Goal: Information Seeking & Learning: Find specific fact

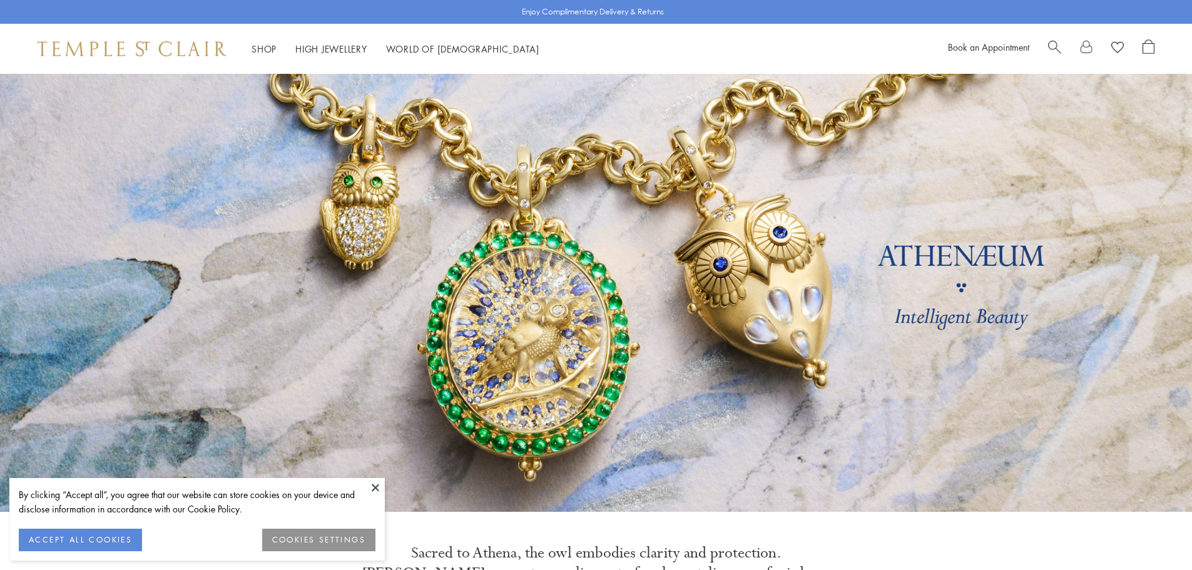
click at [1060, 49] on span "Search" at bounding box center [1054, 45] width 13 height 13
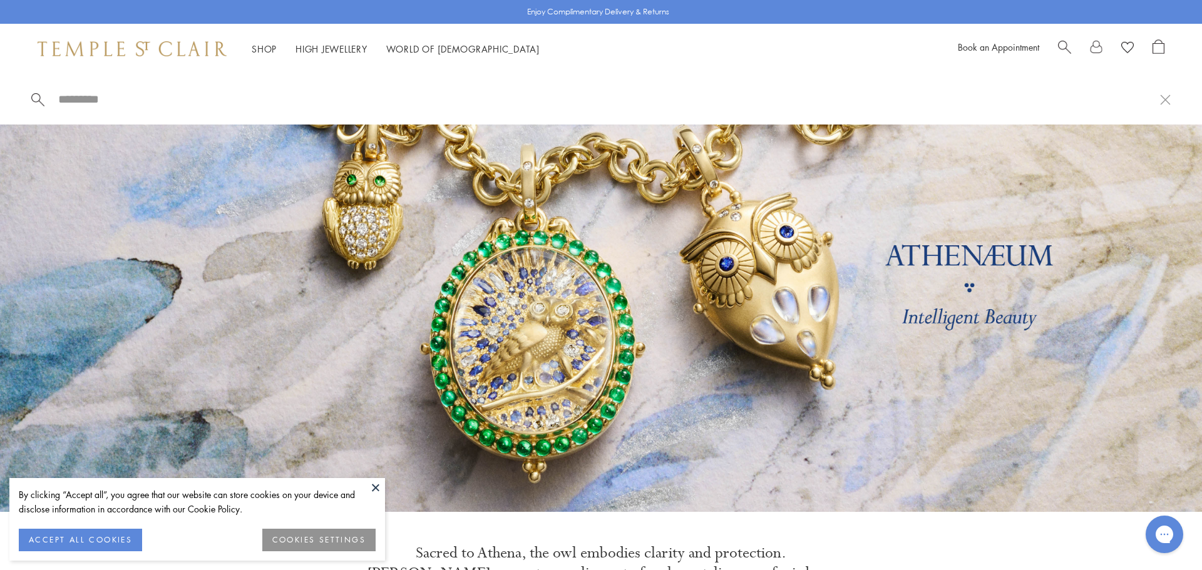
click at [955, 91] on div at bounding box center [601, 99] width 1202 height 51
drag, startPoint x: 132, startPoint y: 93, endPoint x: 125, endPoint y: 103, distance: 12.5
click at [125, 103] on input "search" at bounding box center [608, 99] width 1103 height 14
paste input "**********"
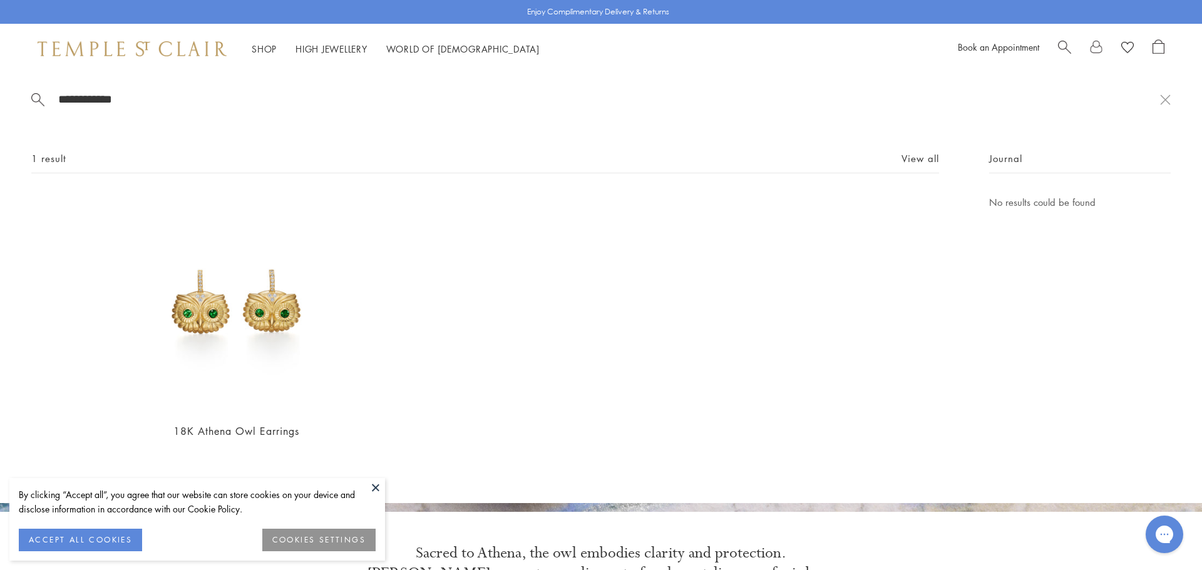
type input "**********"
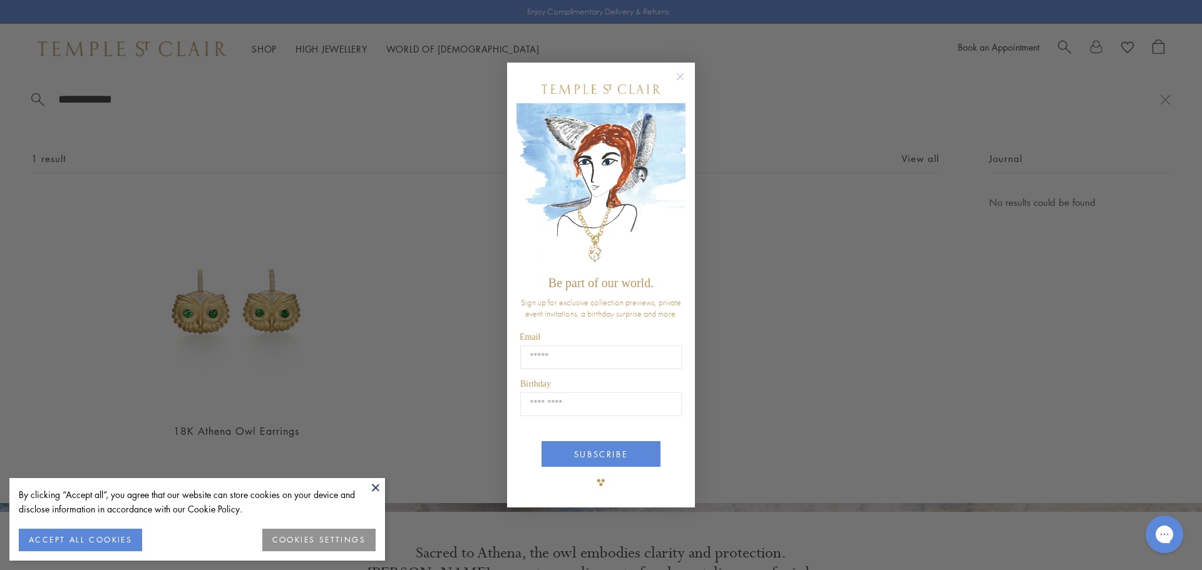
click at [267, 336] on div "Close dialog Be part of our world. Sign up for exclusive collection previews, p…" at bounding box center [601, 285] width 1202 height 570
click at [682, 78] on circle "Close dialog" at bounding box center [680, 76] width 15 height 15
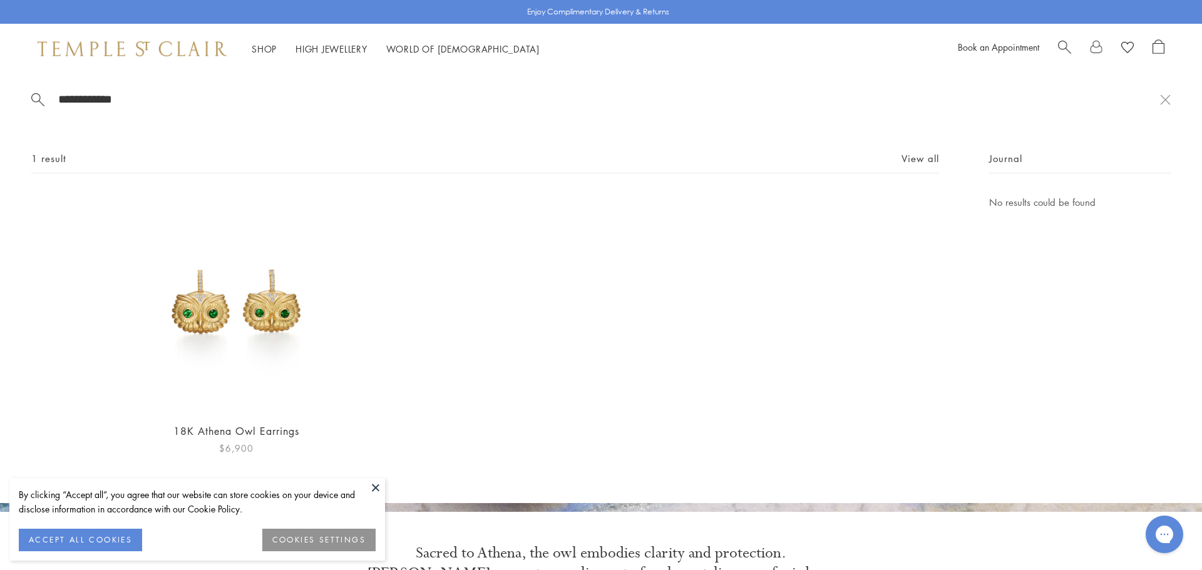
click at [246, 316] on img at bounding box center [236, 303] width 217 height 217
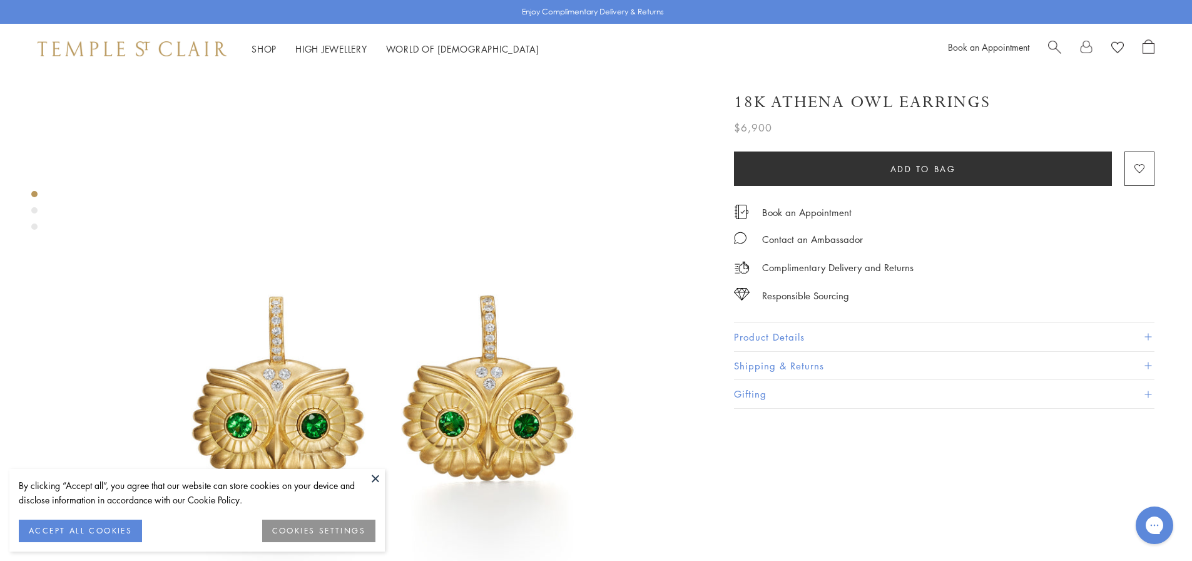
click at [806, 337] on button "Product Details" at bounding box center [944, 337] width 421 height 28
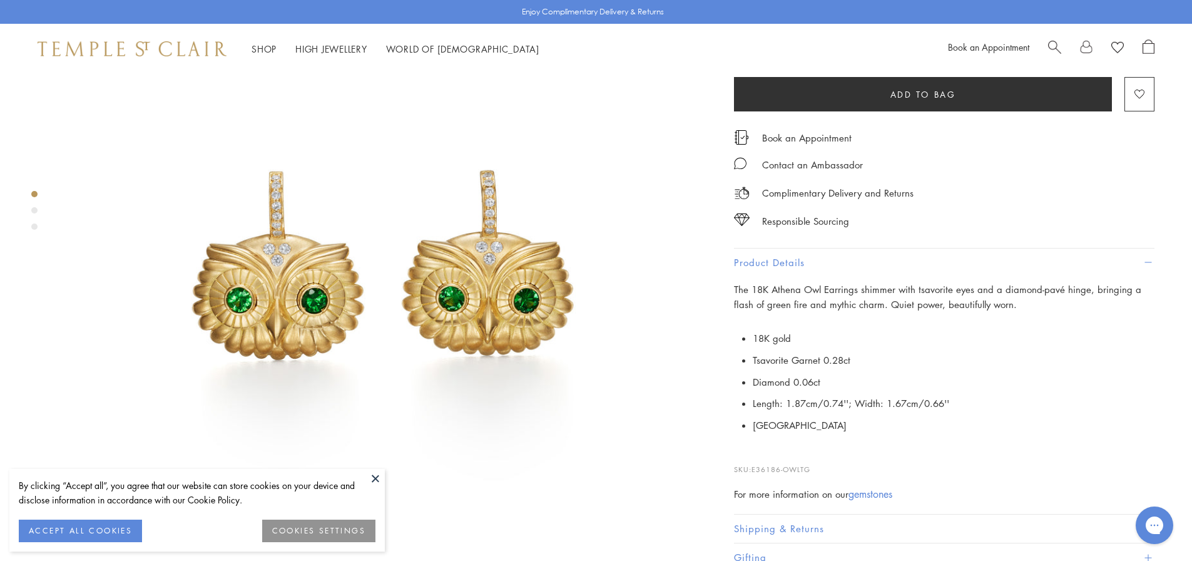
scroll to position [188, 0]
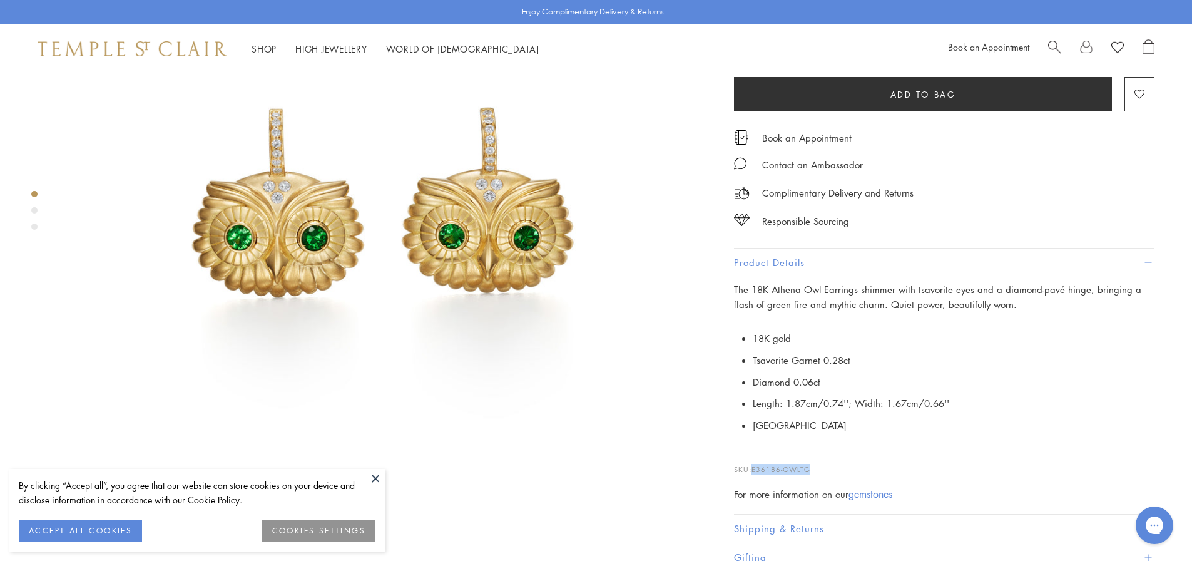
drag, startPoint x: 813, startPoint y: 467, endPoint x: 754, endPoint y: 469, distance: 58.9
click at [754, 469] on p "SKU: E36186-OWLTG" at bounding box center [944, 463] width 421 height 24
copy span "E36186-OWLTG"
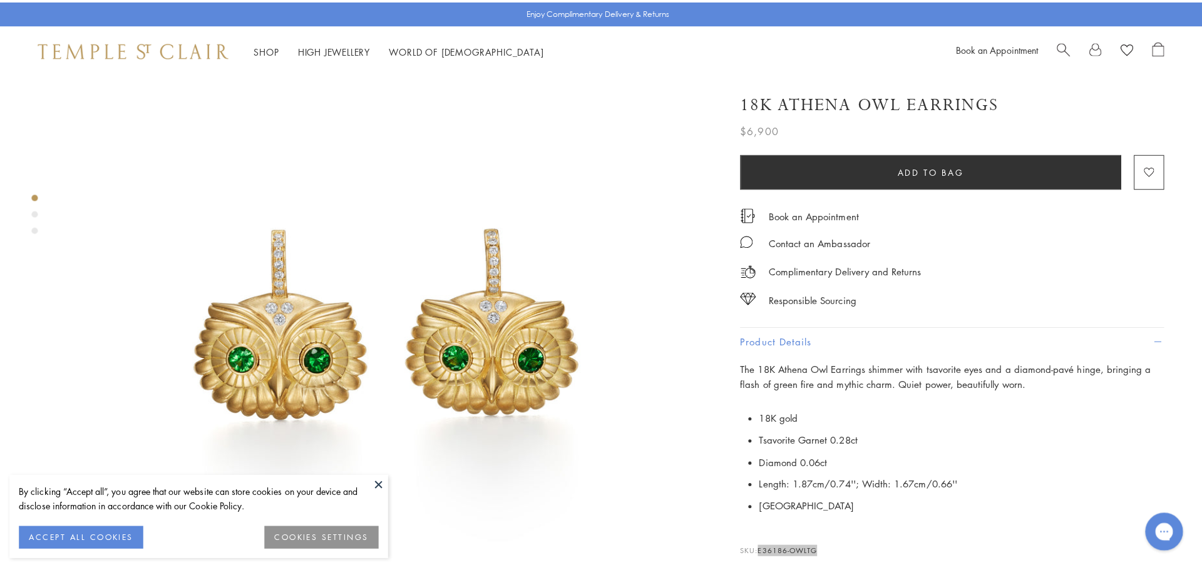
scroll to position [0, 0]
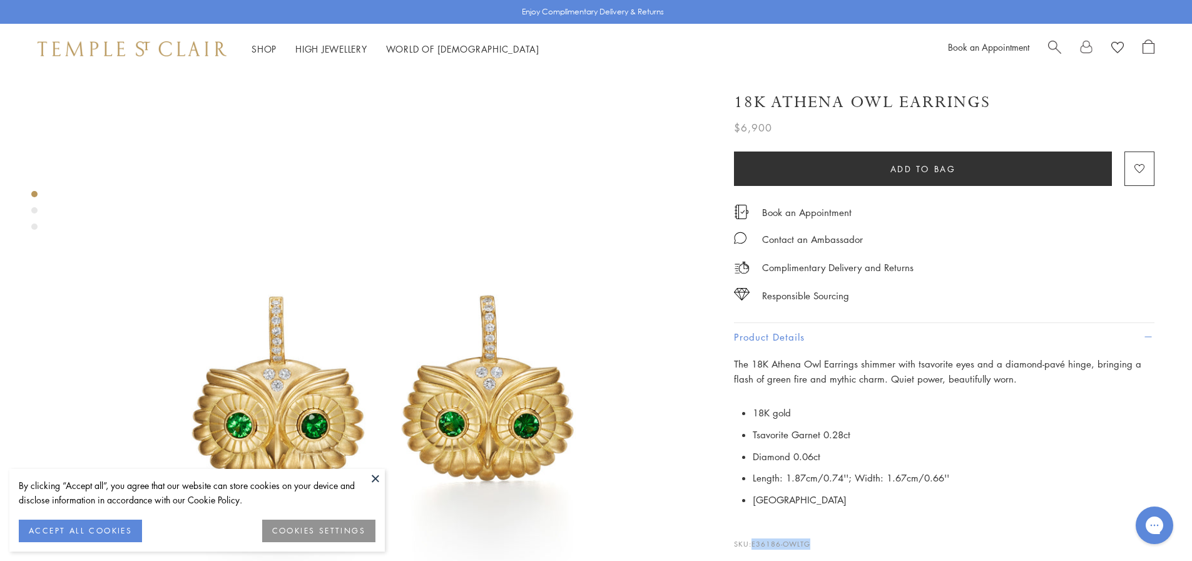
click at [1053, 46] on span "Search" at bounding box center [1054, 45] width 13 height 13
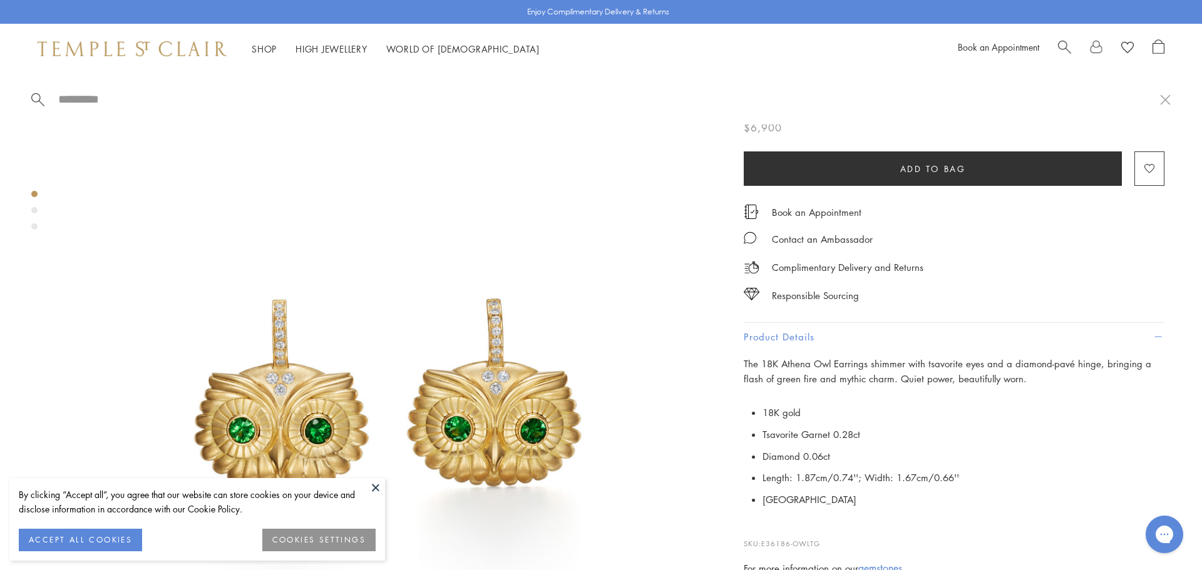
paste input "**********"
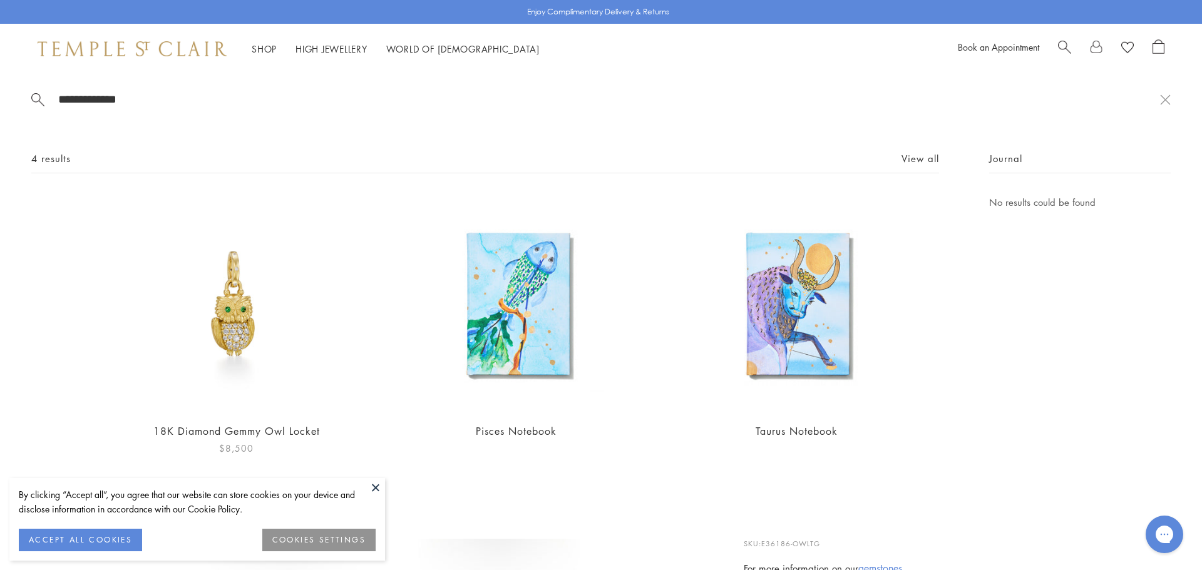
type input "**********"
click at [247, 281] on img at bounding box center [236, 303] width 217 height 217
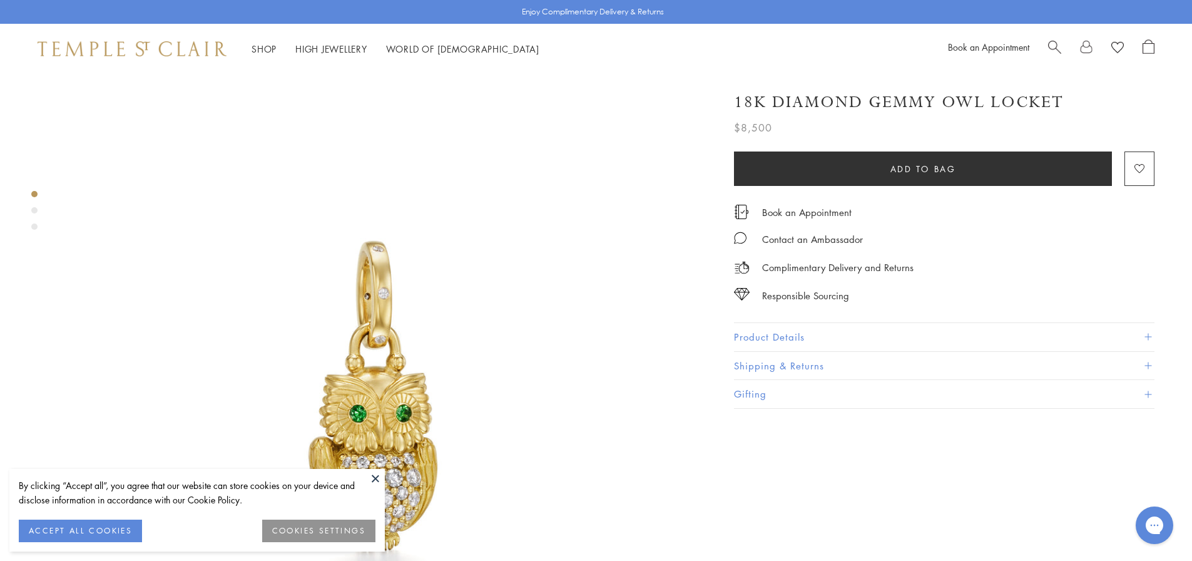
click at [787, 331] on button "Product Details" at bounding box center [944, 337] width 421 height 28
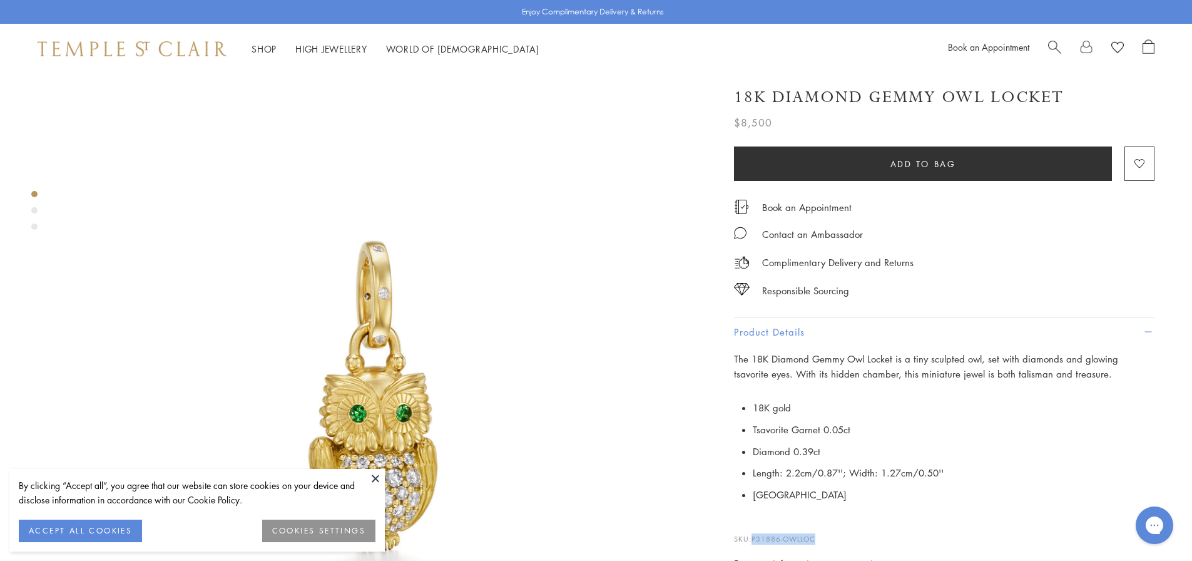
drag, startPoint x: 821, startPoint y: 538, endPoint x: 754, endPoint y: 538, distance: 67.0
click at [754, 538] on p "SKU: P31886-OWLLOC" at bounding box center [944, 533] width 421 height 24
copy span "P31886-OWLLOC"
